Goal: Check status: Check status

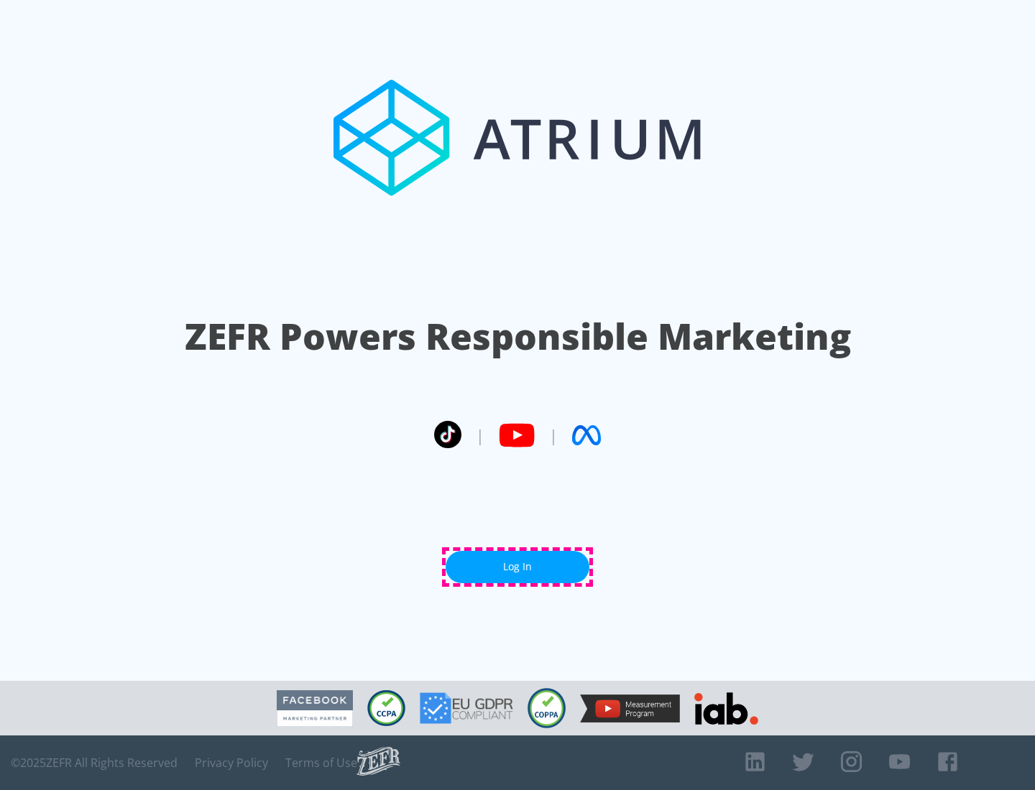
click at [517, 567] on link "Log In" at bounding box center [518, 567] width 144 height 32
